Goal: Task Accomplishment & Management: Manage account settings

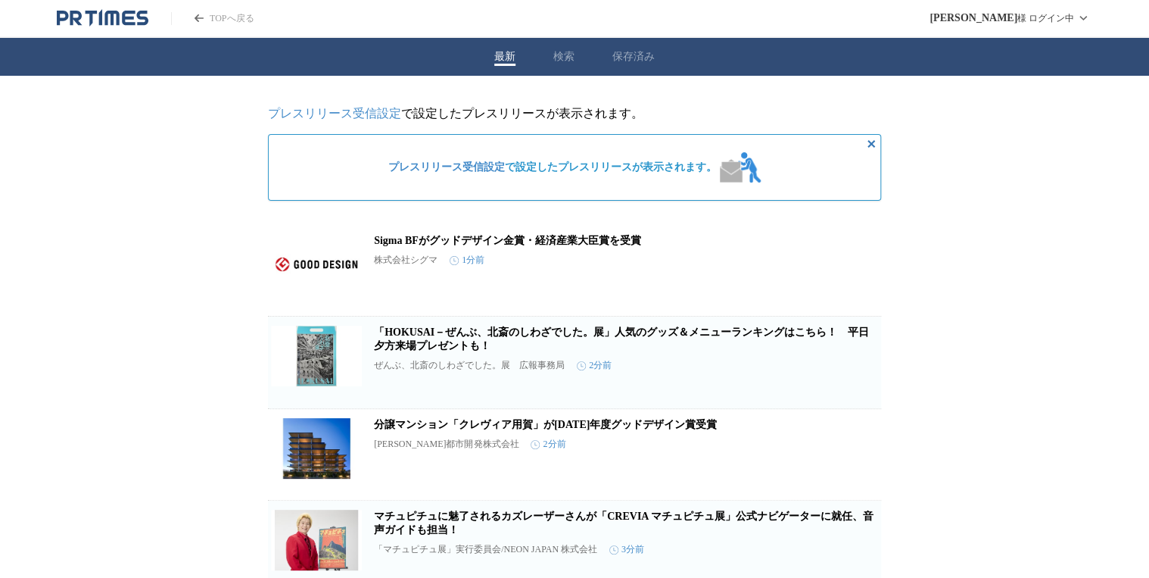
click at [657, 161] on span "プレスリリース受信設定 で設定したプレスリリースが表示されます。" at bounding box center [552, 167] width 329 height 14
click at [668, 173] on span "プレスリリース受信設定 で設定したプレスリリースが表示されます。" at bounding box center [552, 167] width 329 height 14
click at [330, 112] on link "プレスリリース受信設定" at bounding box center [334, 113] width 133 height 13
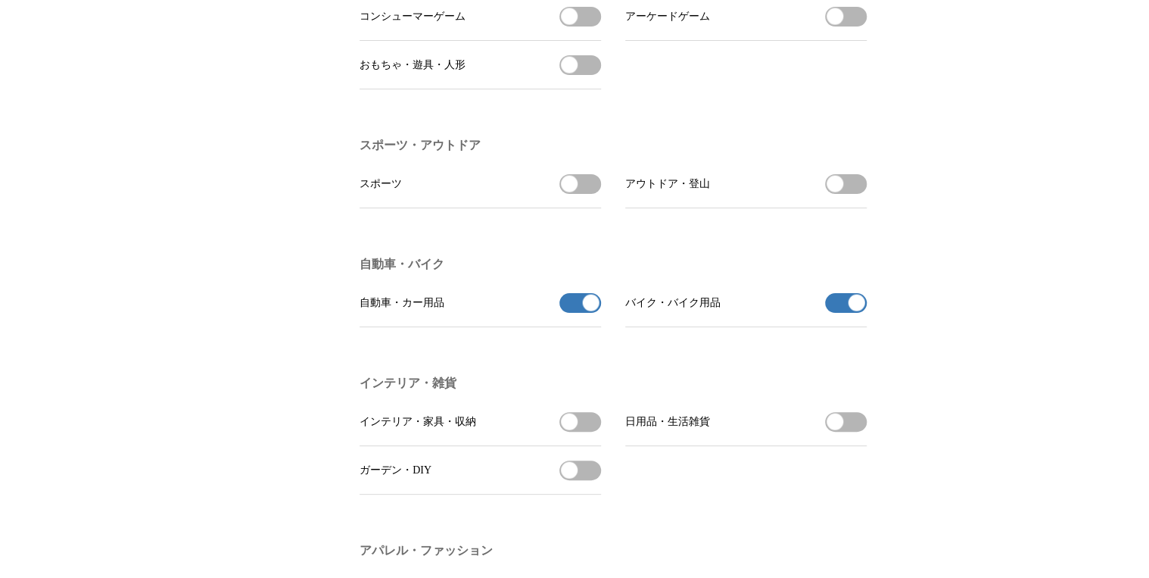
scroll to position [1615, 0]
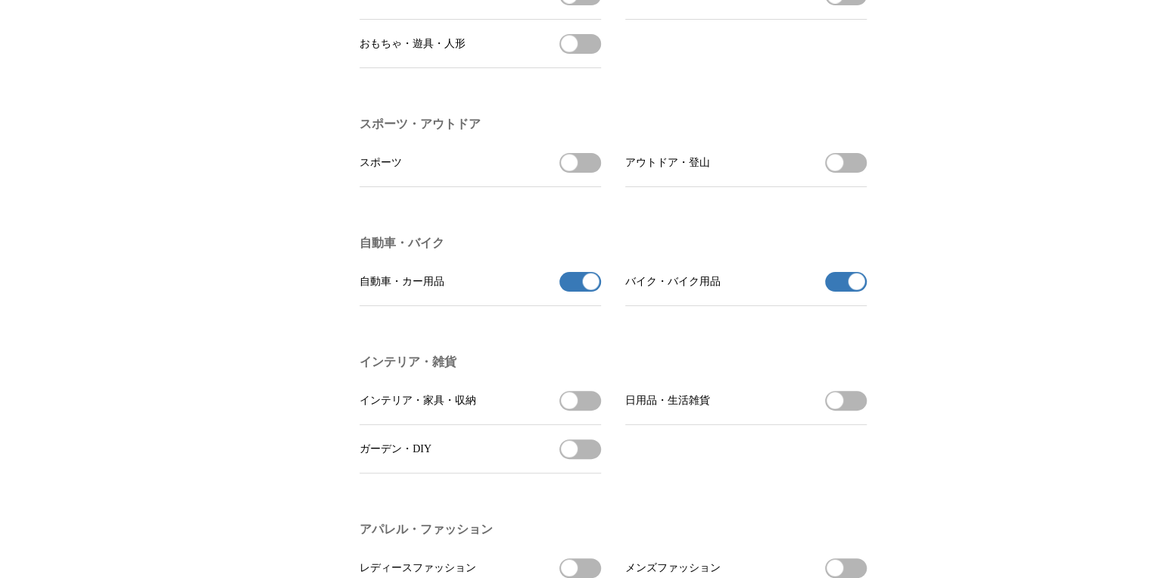
click at [839, 291] on button "バイク・バイク用品の受信を解除" at bounding box center [846, 282] width 42 height 20
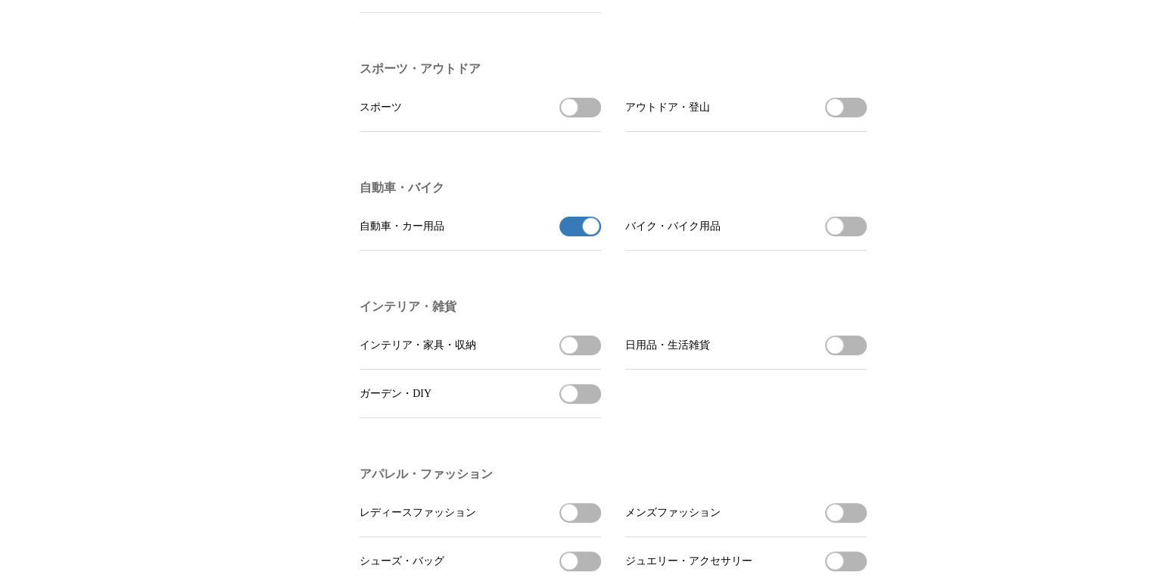
scroll to position [1817, 0]
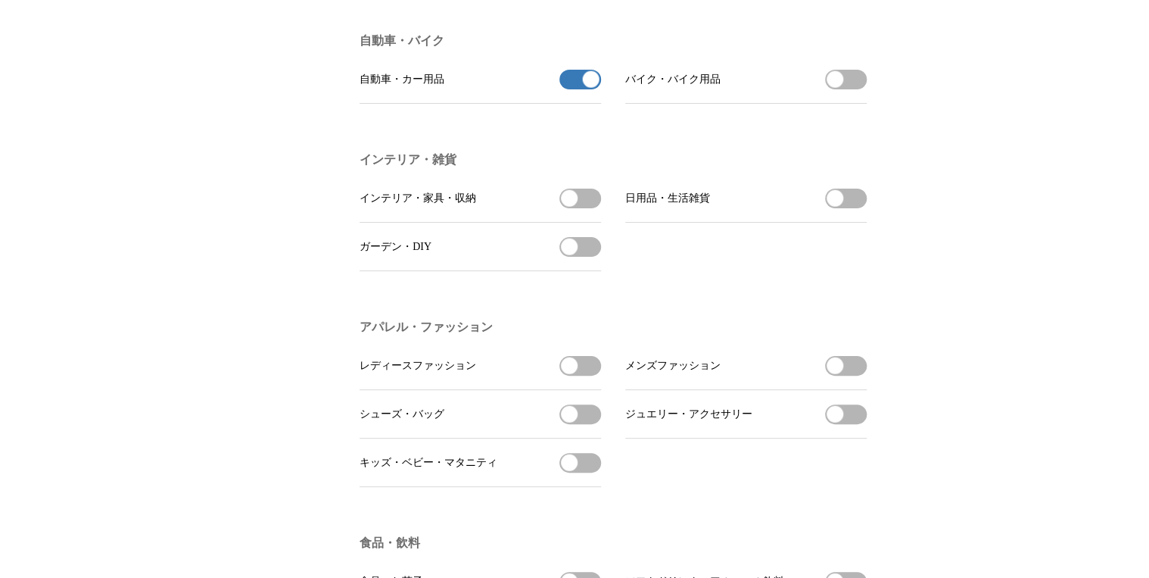
click at [569, 89] on button "自動車・カー用品の受信を解除" at bounding box center [580, 80] width 42 height 20
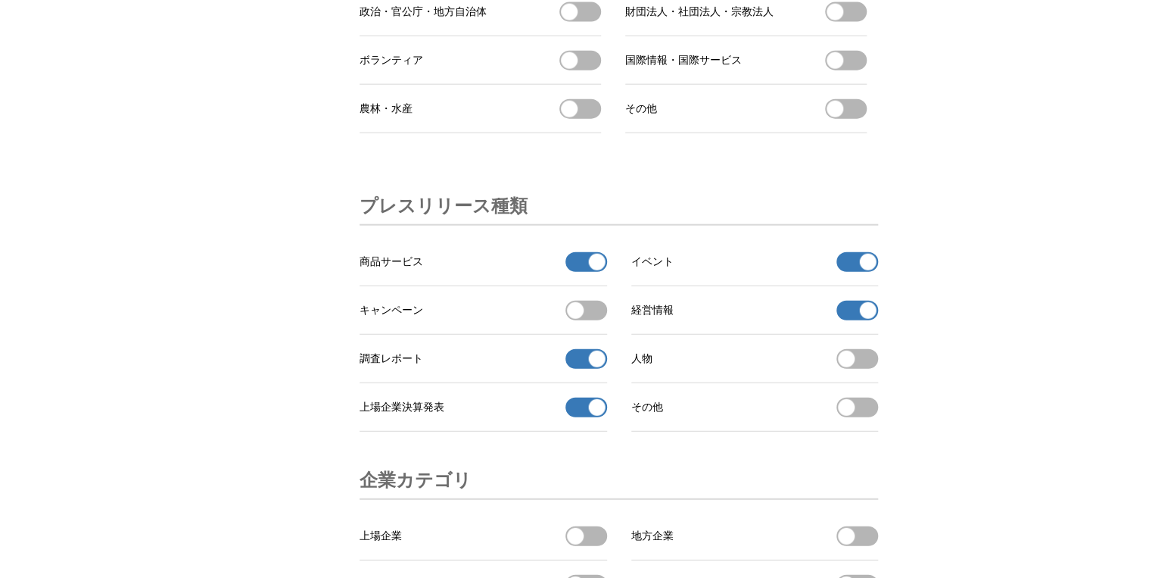
scroll to position [4643, 0]
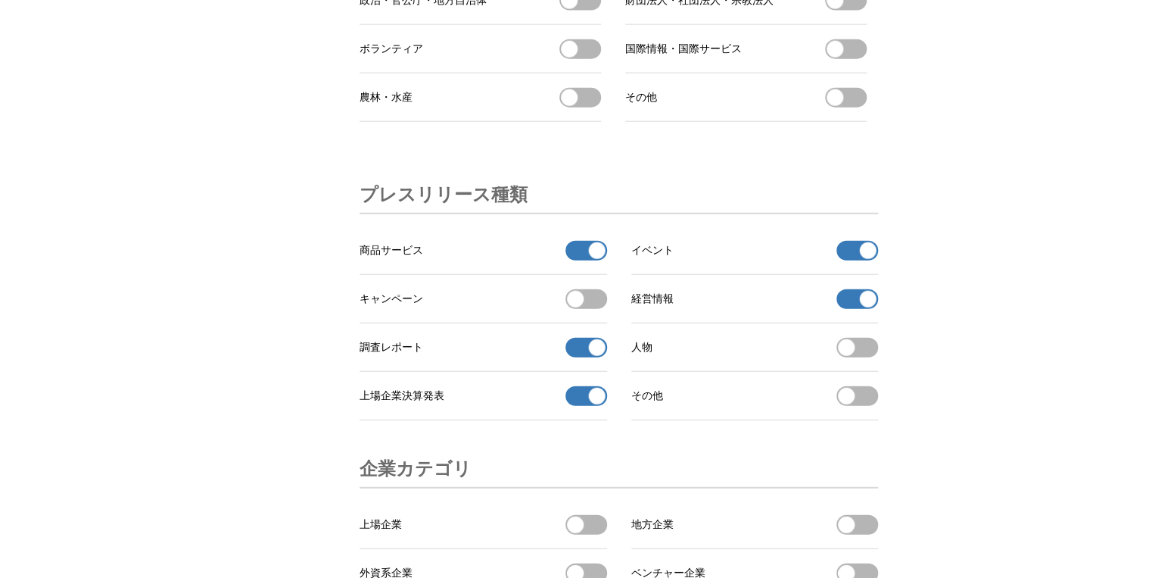
click at [854, 309] on button "経営情報の受信を解除" at bounding box center [857, 299] width 42 height 20
click at [579, 357] on button "調査レポートの受信を解除" at bounding box center [586, 348] width 42 height 20
click at [590, 357] on button "調査レポートを受信する" at bounding box center [586, 348] width 42 height 20
click at [584, 406] on button "上場企業決算発表の受信を解除" at bounding box center [586, 396] width 42 height 20
click at [579, 260] on button "商品サービスの受信を解除" at bounding box center [586, 251] width 42 height 20
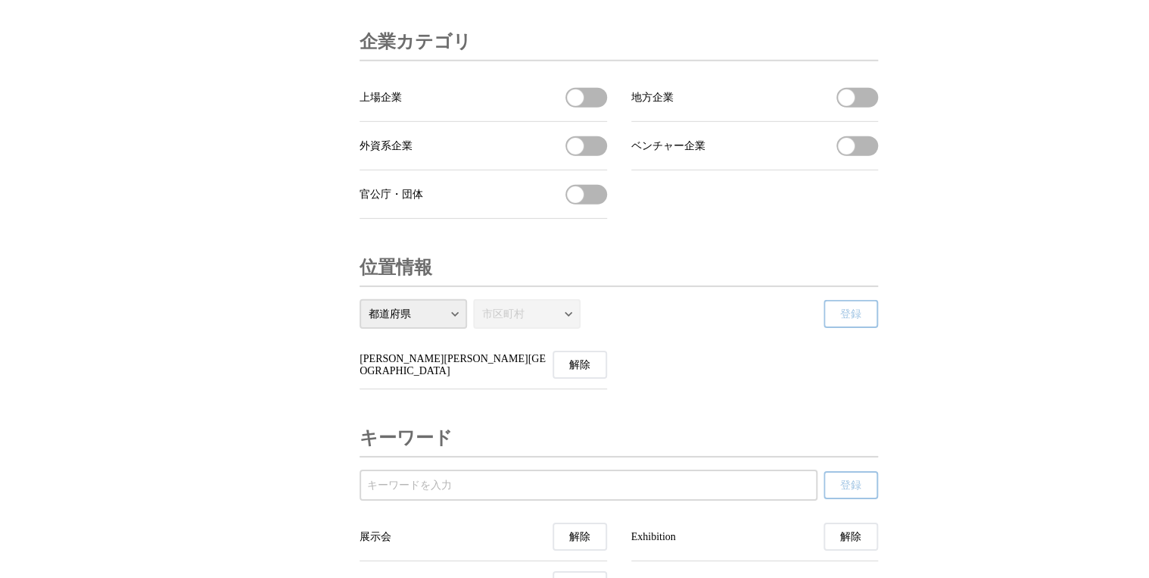
scroll to position [5281, 0]
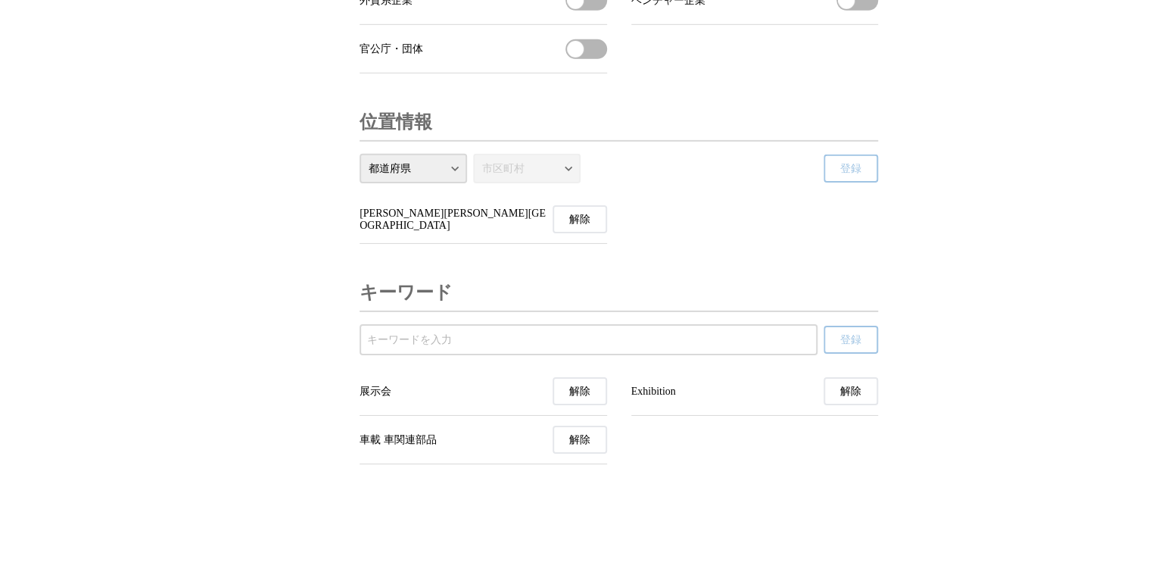
click at [451, 168] on select "都道府県 北海道 青森県 岩手県 宮城県 秋田県 山形県 福島県 茨城県 栃木県 群馬県 埼玉県 千葉県 東京都 神奈川県 新潟県 富山県 石川県 福井県 山…" at bounding box center [413, 169] width 107 height 30
select select "13"
click at [360, 154] on select "都道府県 北海道 青森県 岩手県 宮城県 秋田県 山形県 福島県 茨城県 栃木県 群馬県 埼玉県 千葉県 東京都 神奈川県 新潟県 富山県 石川県 福井県 山…" at bounding box center [413, 169] width 107 height 30
click at [558, 168] on select "市区町村 千代田区 中央区 港区 新宿区 文京区 台東区 墨田区 江東区 品川区 目黒区 大田区 世田谷区 渋谷区 中野区 杉並区 豊島区 北区 荒川区 板橋…" at bounding box center [526, 169] width 107 height 30
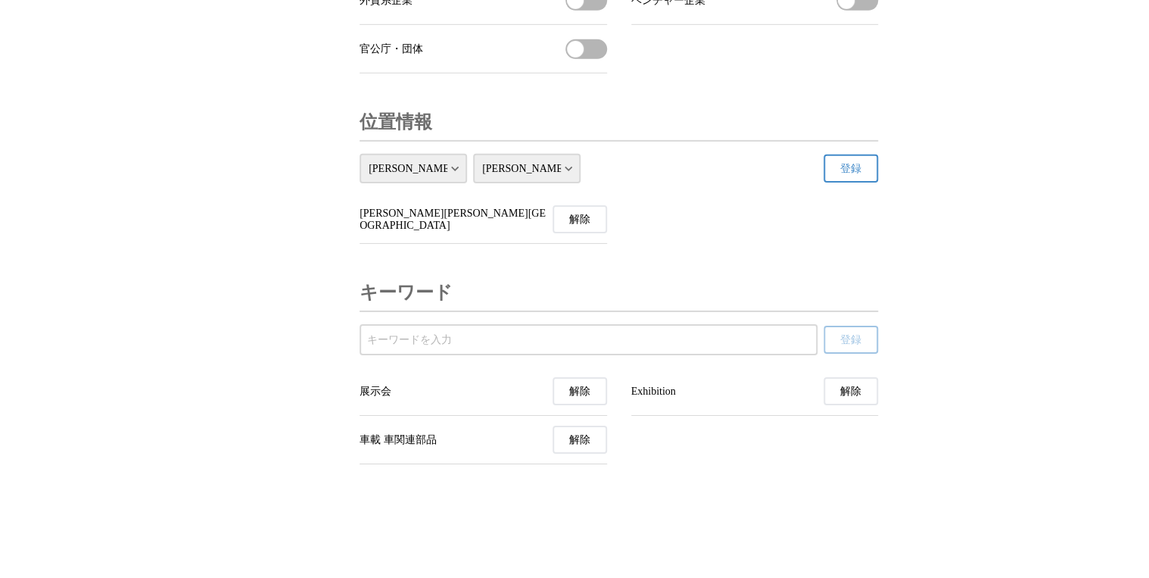
click at [473, 154] on select "市区町村 千代田区 中央区 港区 新宿区 文京区 台東区 墨田区 江東区 品川区 目黒区 大田区 世田谷区 渋谷区 中野区 杉並区 豊島区 北区 荒川区 板橋…" at bounding box center [526, 169] width 107 height 30
click at [859, 164] on span "登録" at bounding box center [850, 169] width 21 height 14
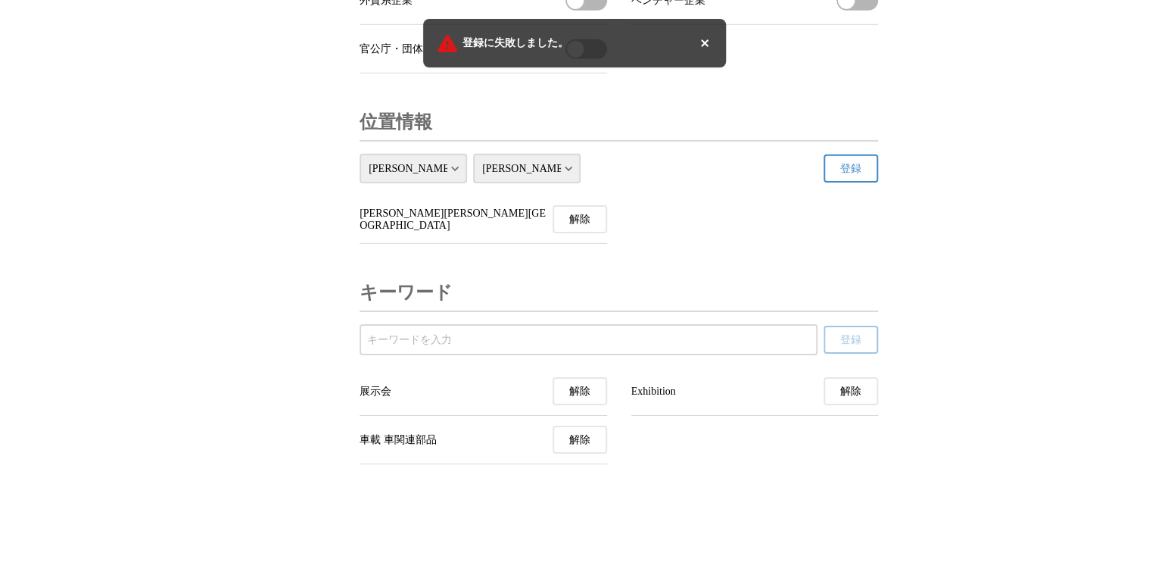
click at [702, 49] on icon "トーストを閉じる" at bounding box center [705, 43] width 18 height 18
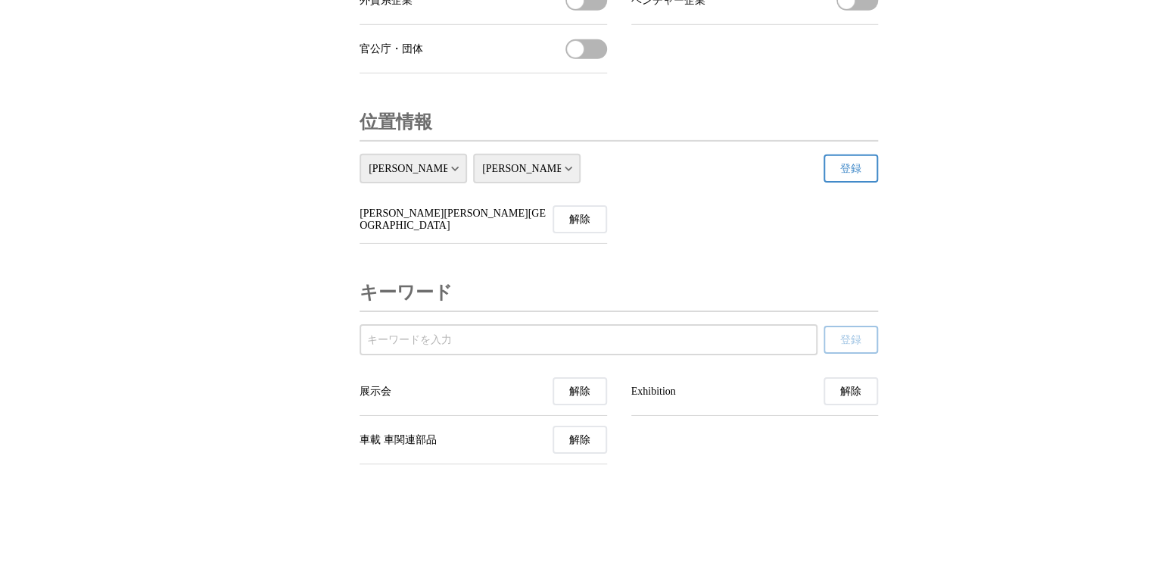
click at [575, 164] on select "市区町村 千代田区 中央区 港区 新宿区 文京区 台東区 墨田区 江東区 品川区 目黒区 大田区 世田谷区 渋谷区 中野区 杉並区 豊島区 北区 荒川区 板橋…" at bounding box center [526, 169] width 107 height 30
select select "13103"
click at [473, 154] on select "市区町村 千代田区 中央区 港区 新宿区 文京区 台東区 墨田区 江東区 品川区 目黒区 大田区 世田谷区 渋谷区 中野区 杉並区 豊島区 北区 荒川区 板橋…" at bounding box center [526, 169] width 107 height 30
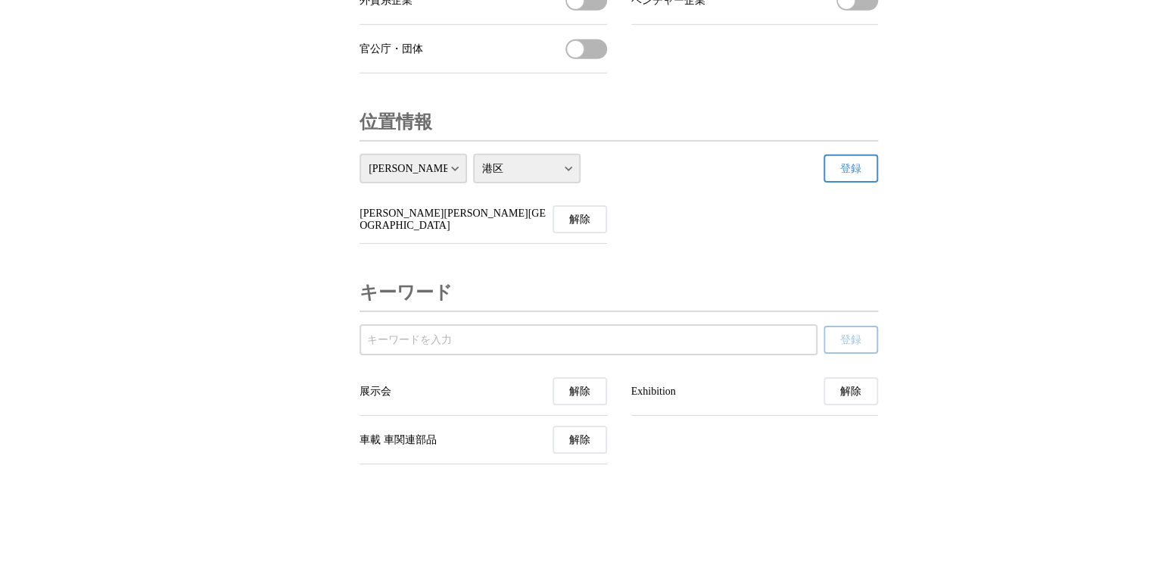
click at [854, 170] on span "登録" at bounding box center [850, 169] width 21 height 14
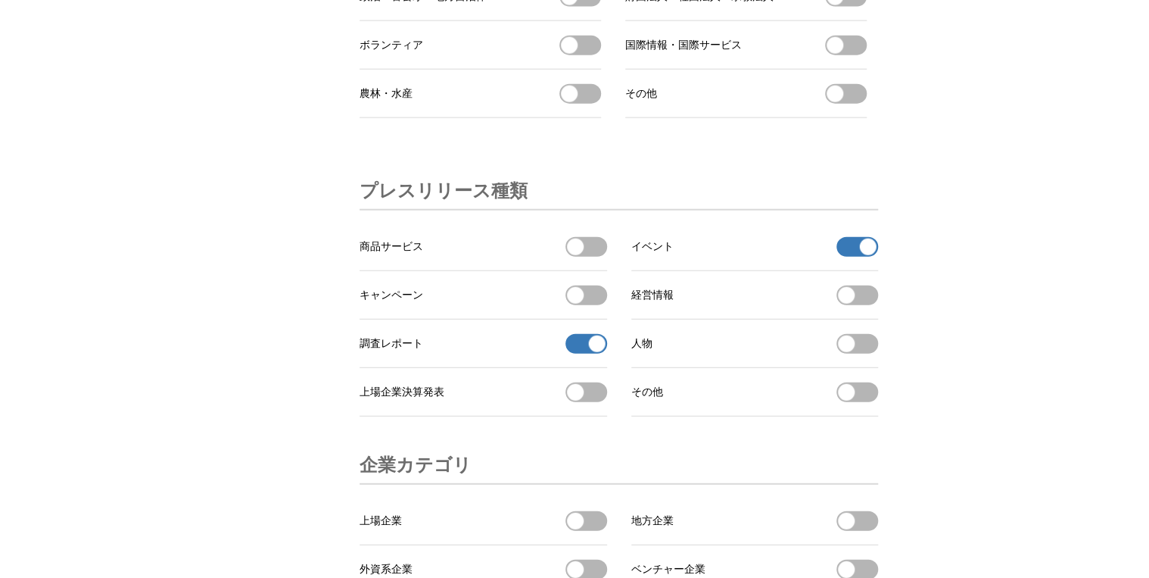
scroll to position [4070, 0]
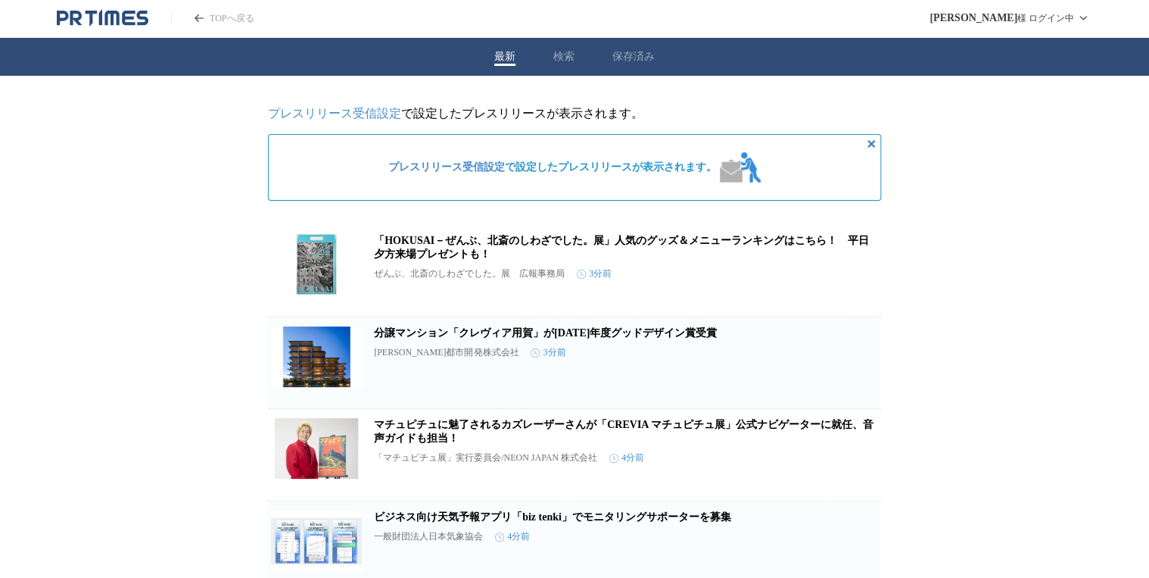
click at [229, 15] on link "TOPへ戻る" at bounding box center [212, 18] width 83 height 13
